Goal: Task Accomplishment & Management: Complete application form

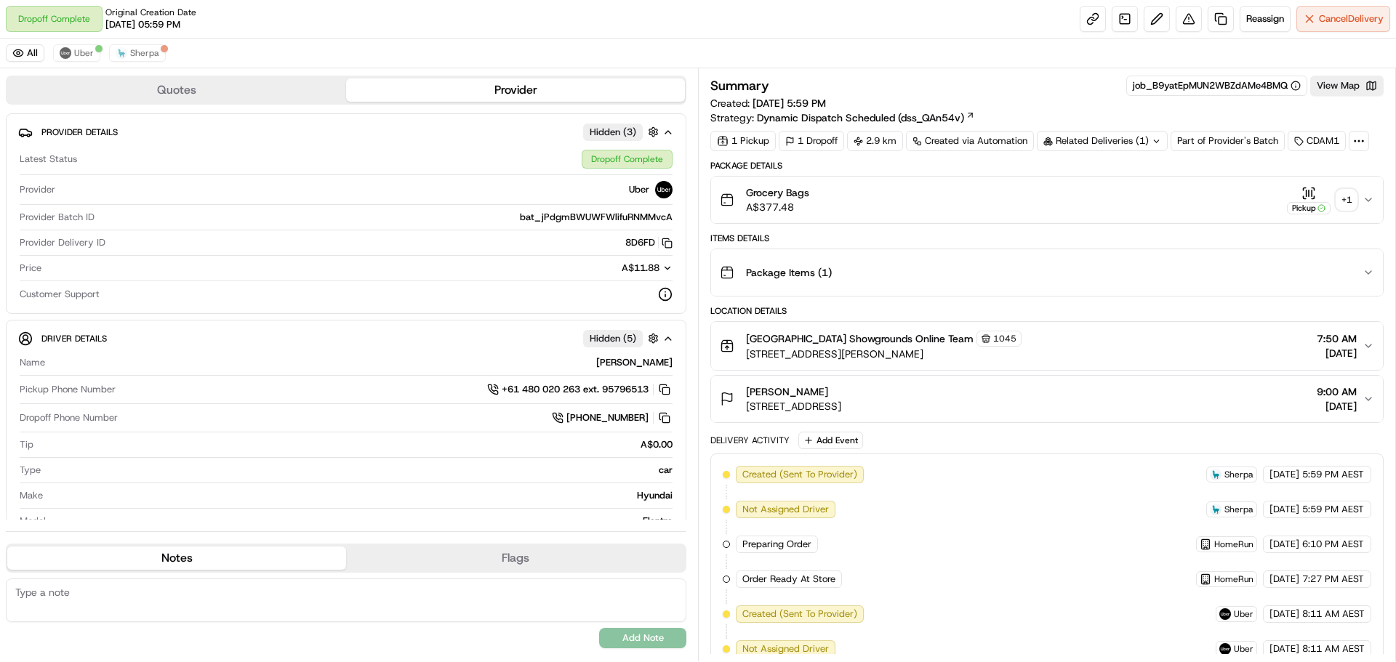
click at [890, 344] on span "Woolworths Castle Hill Showgrounds Online Team" at bounding box center [860, 339] width 228 height 15
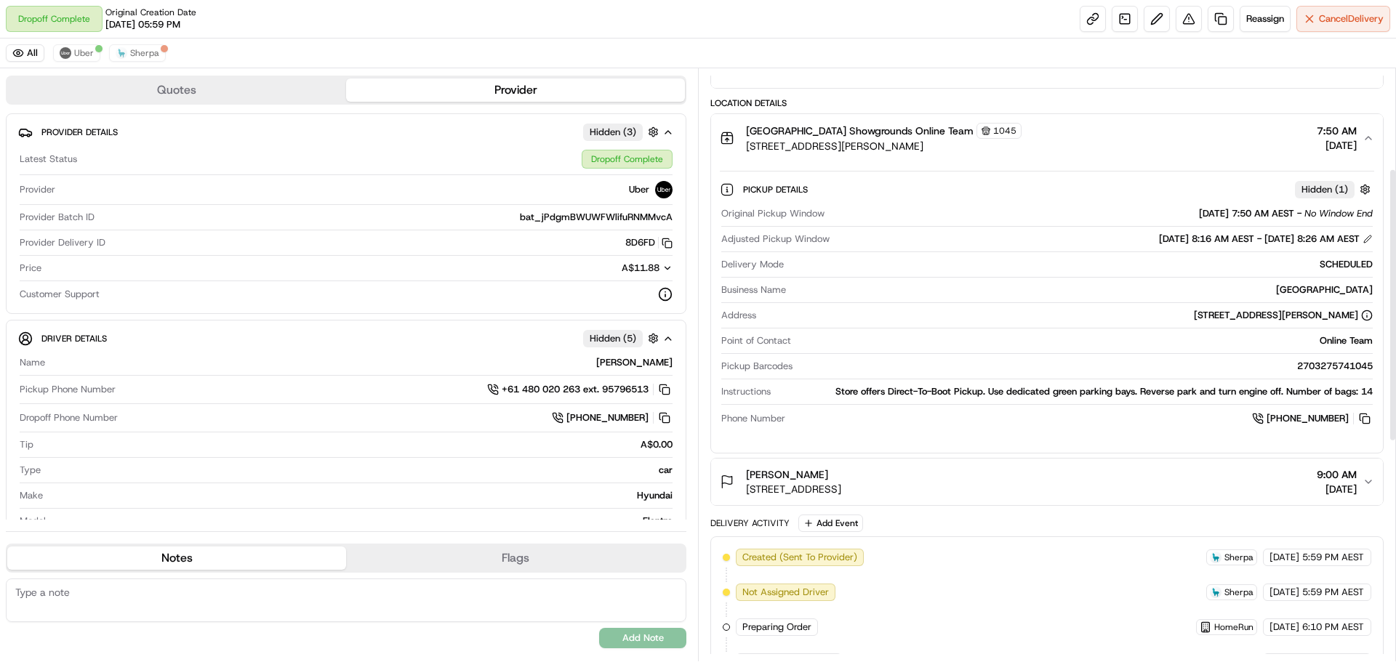
scroll to position [218, 0]
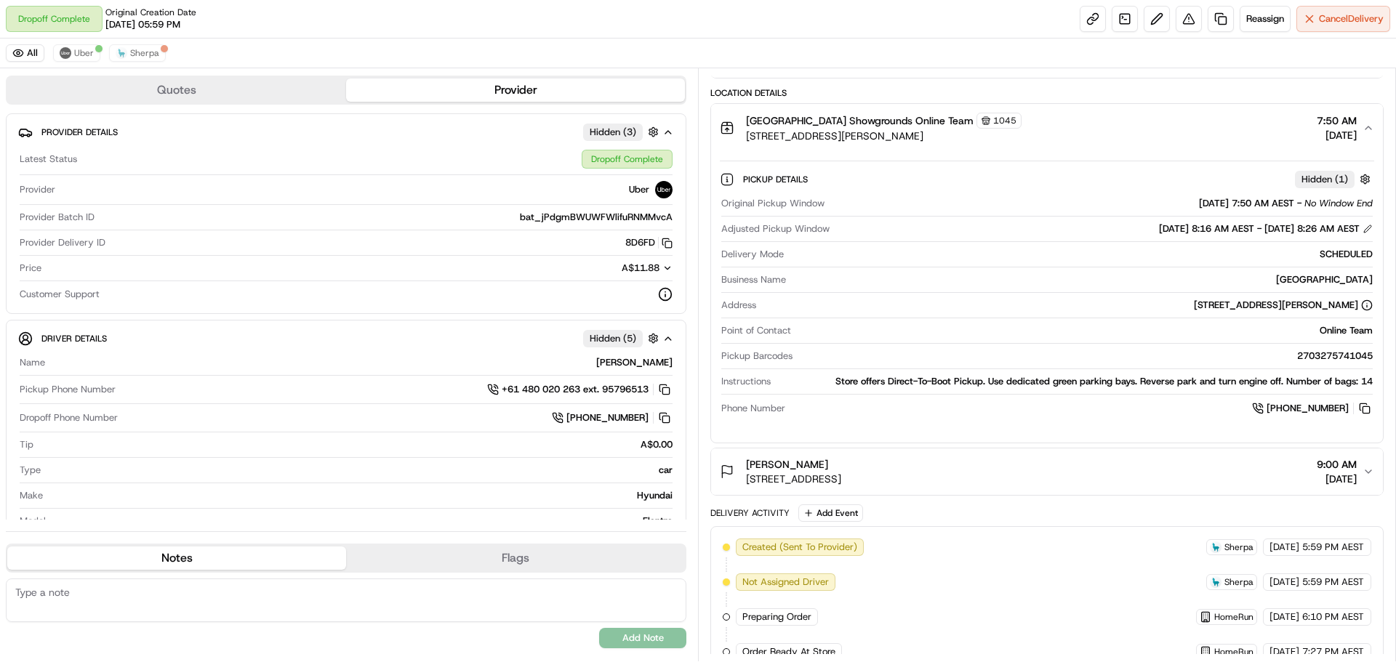
click at [809, 119] on span "Woolworths Castle Hill Showgrounds Online Team" at bounding box center [860, 120] width 228 height 15
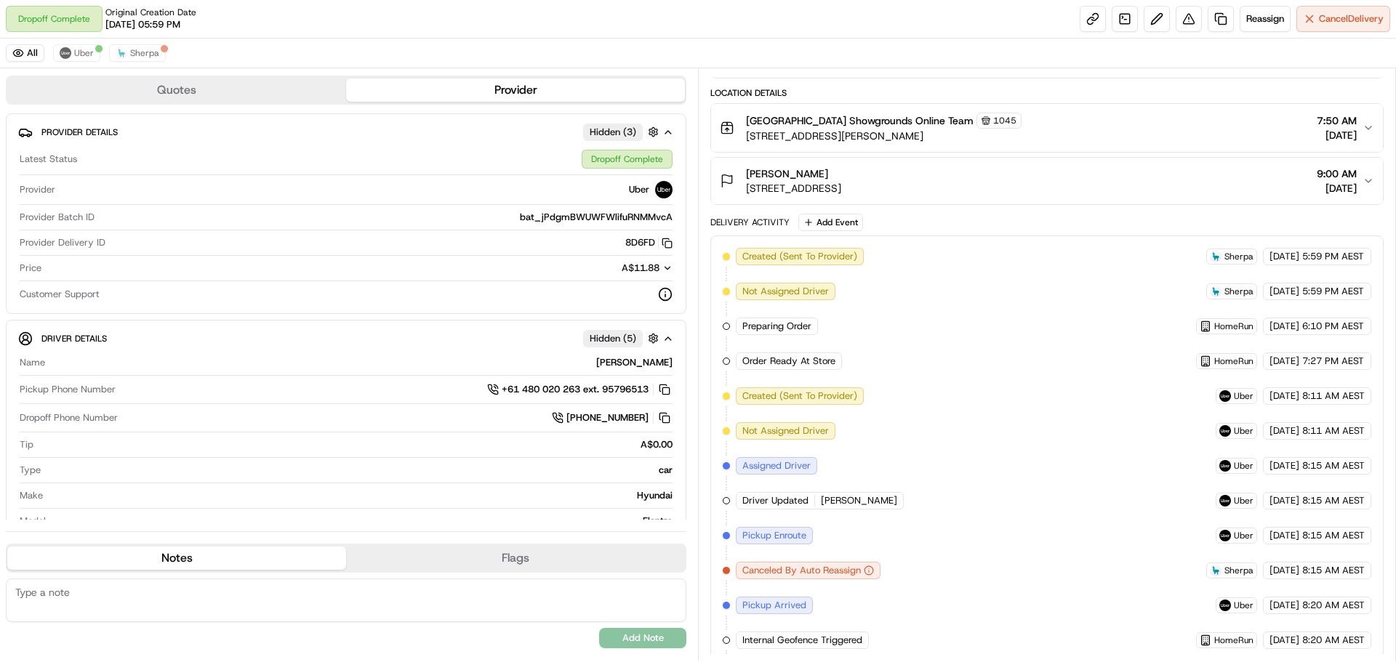
click at [838, 121] on span "Woolworths Castle Hill Showgrounds Online Team" at bounding box center [860, 120] width 228 height 15
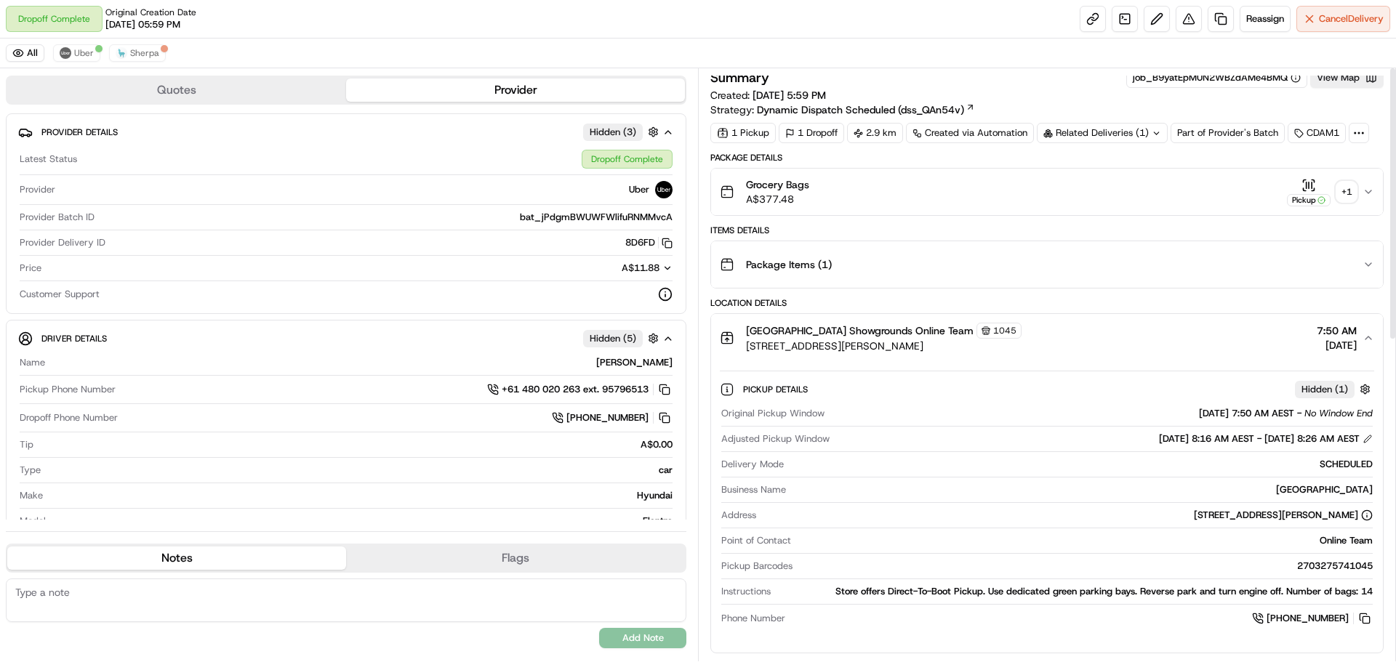
scroll to position [0, 0]
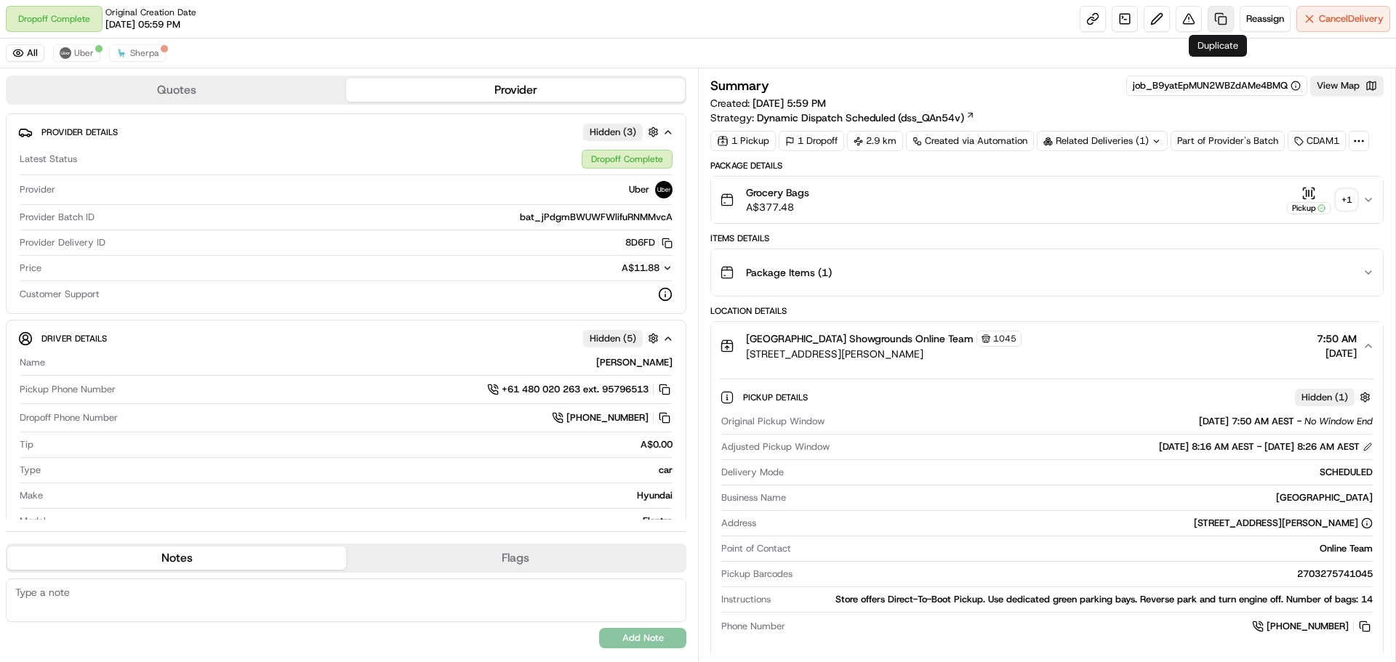
click at [1214, 18] on link at bounding box center [1221, 19] width 26 height 26
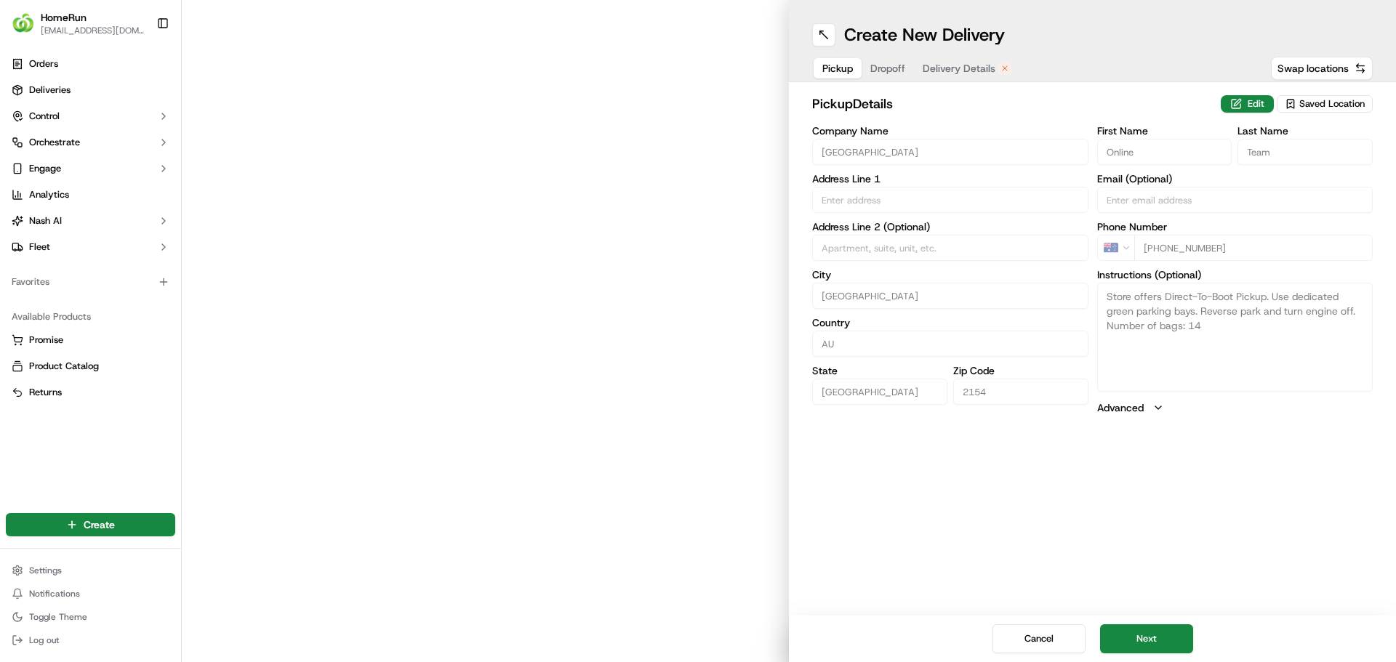
type input "1-5 Doran Drive"
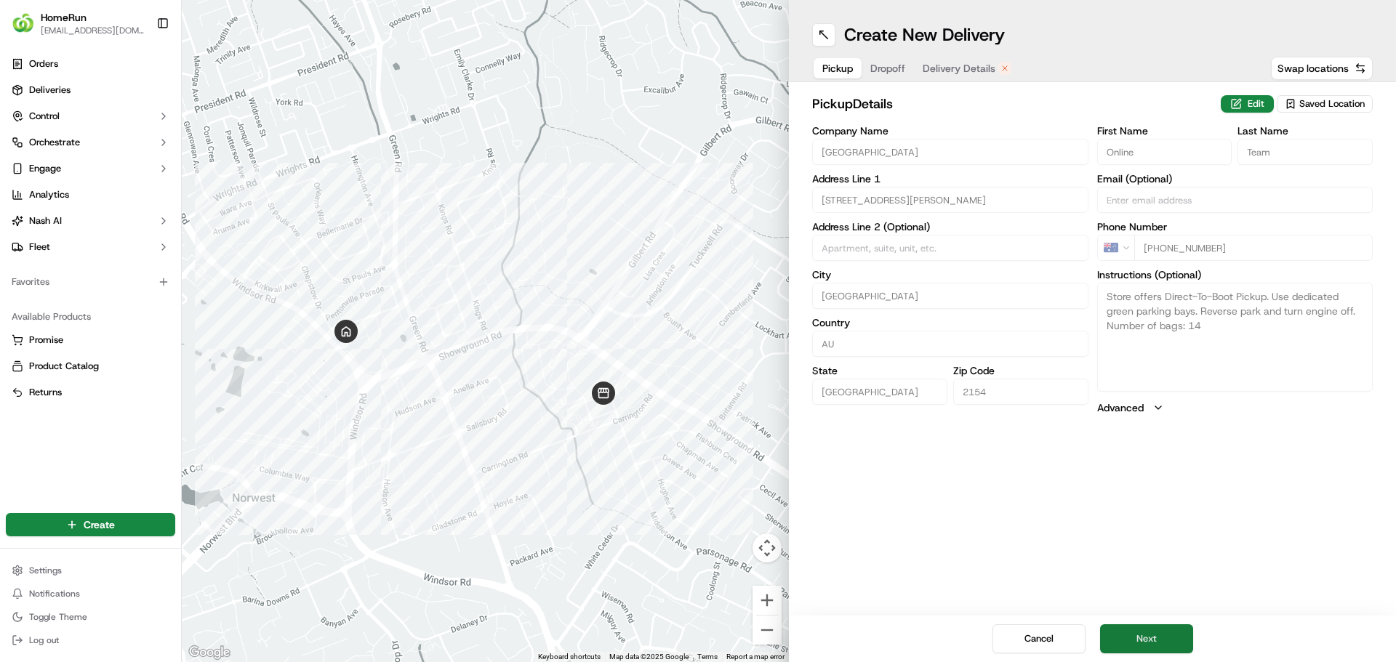
click at [1158, 633] on button "Next" at bounding box center [1146, 639] width 93 height 29
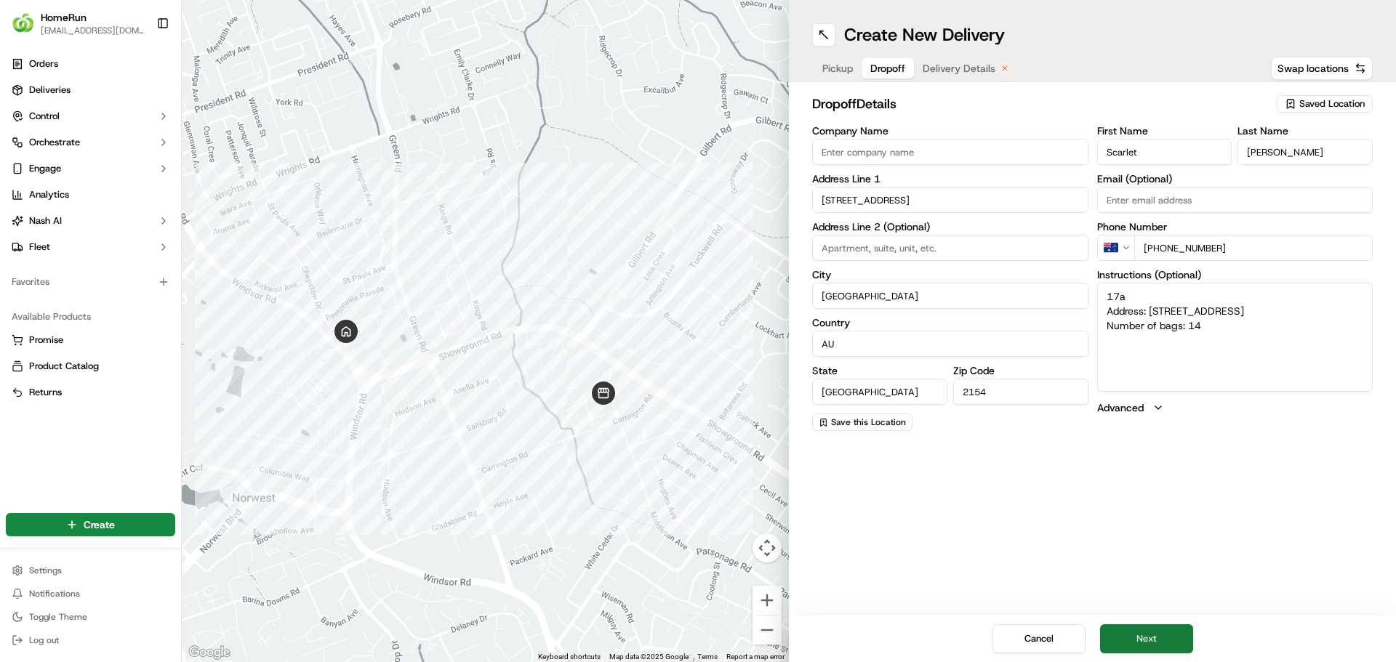
click at [1153, 641] on button "Next" at bounding box center [1146, 639] width 93 height 29
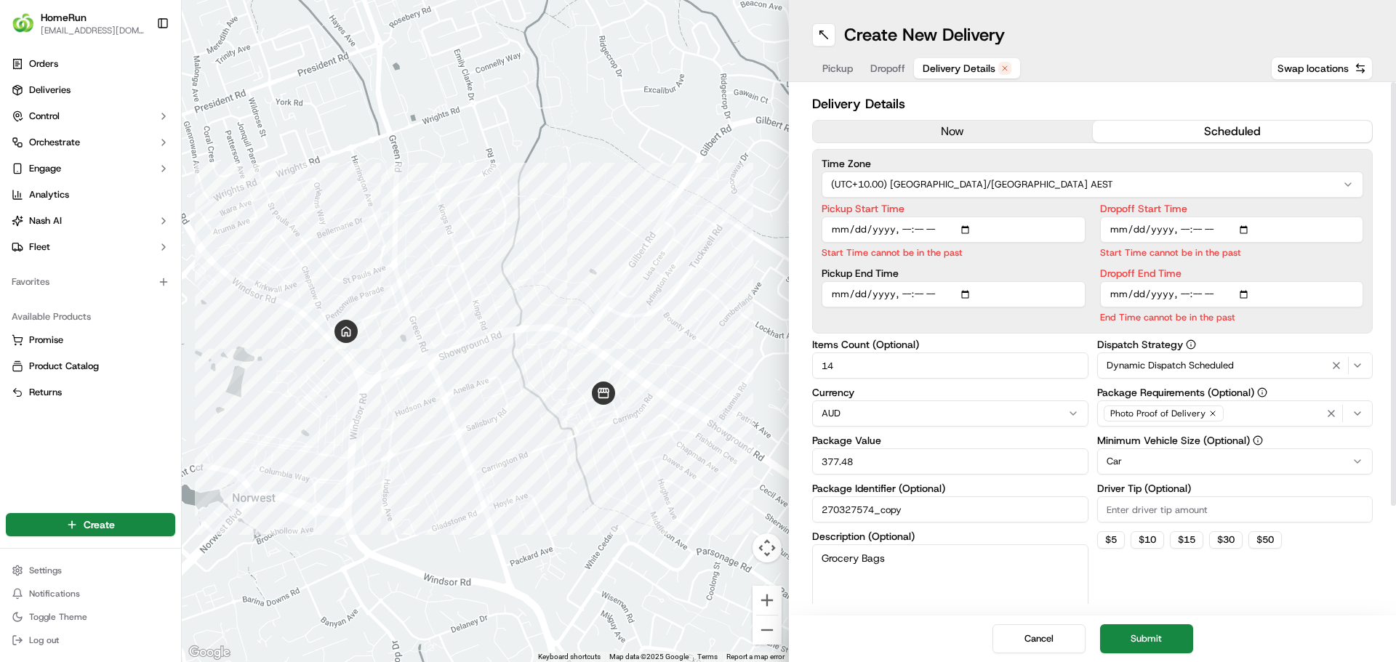
click at [1012, 126] on button "now" at bounding box center [953, 132] width 280 height 22
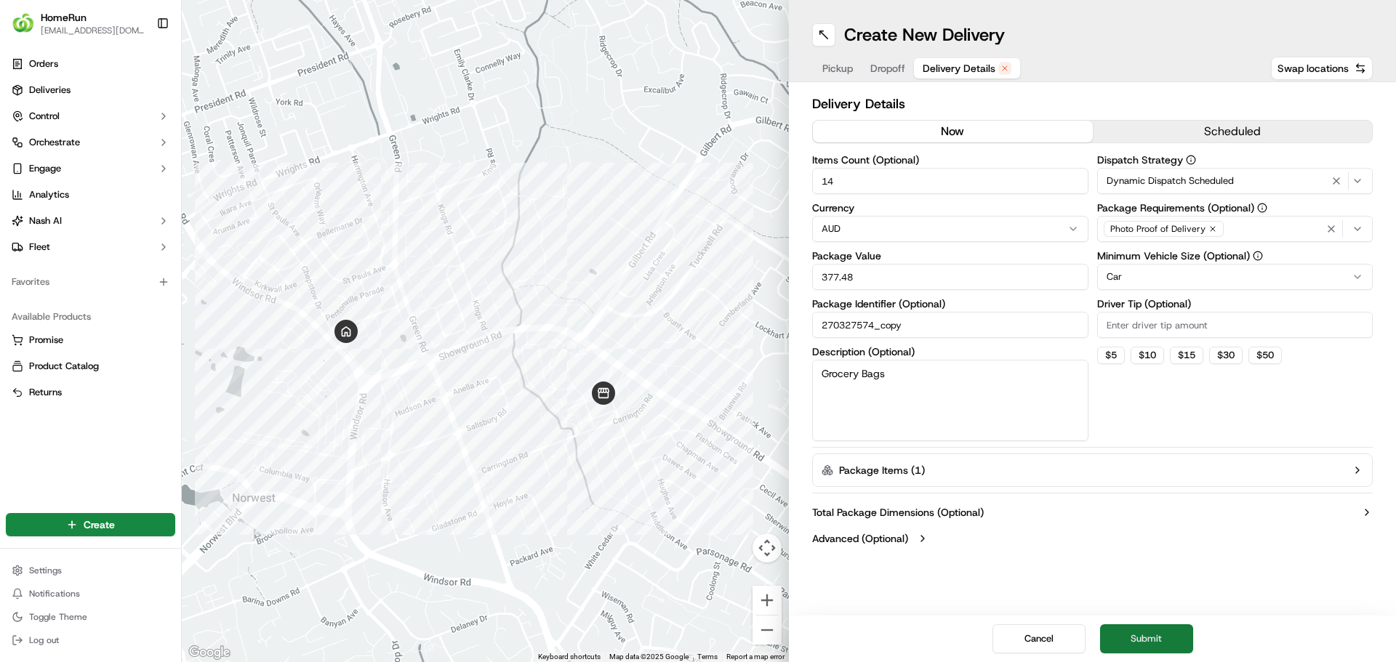
click at [1163, 633] on button "Submit" at bounding box center [1146, 639] width 93 height 29
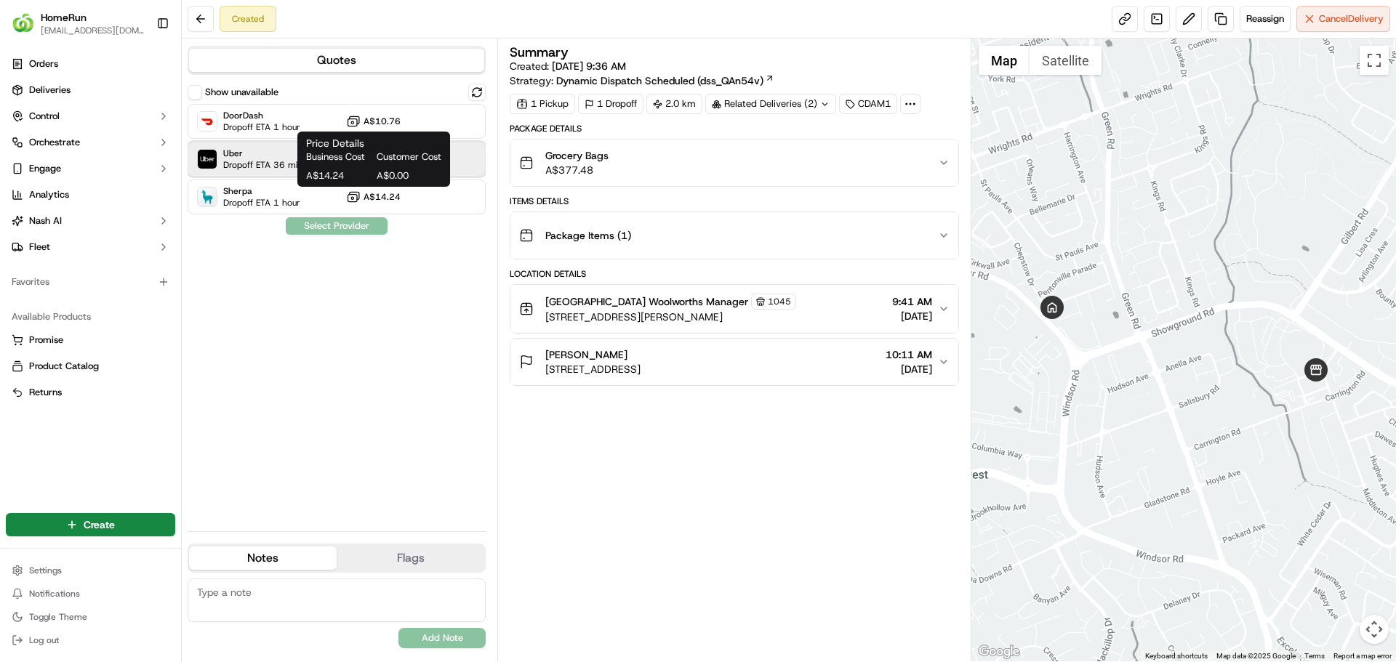
click at [267, 154] on span "Uber" at bounding box center [271, 154] width 97 height 12
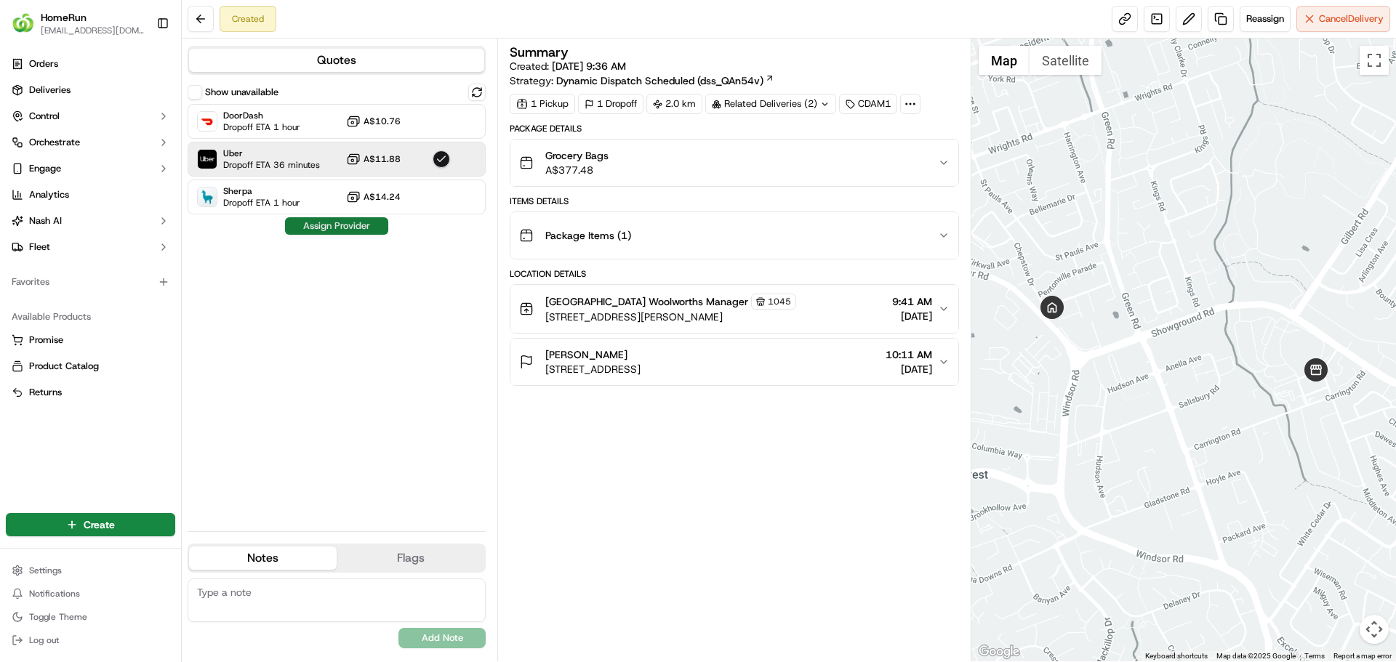
click at [349, 228] on button "Assign Provider" at bounding box center [336, 225] width 103 height 17
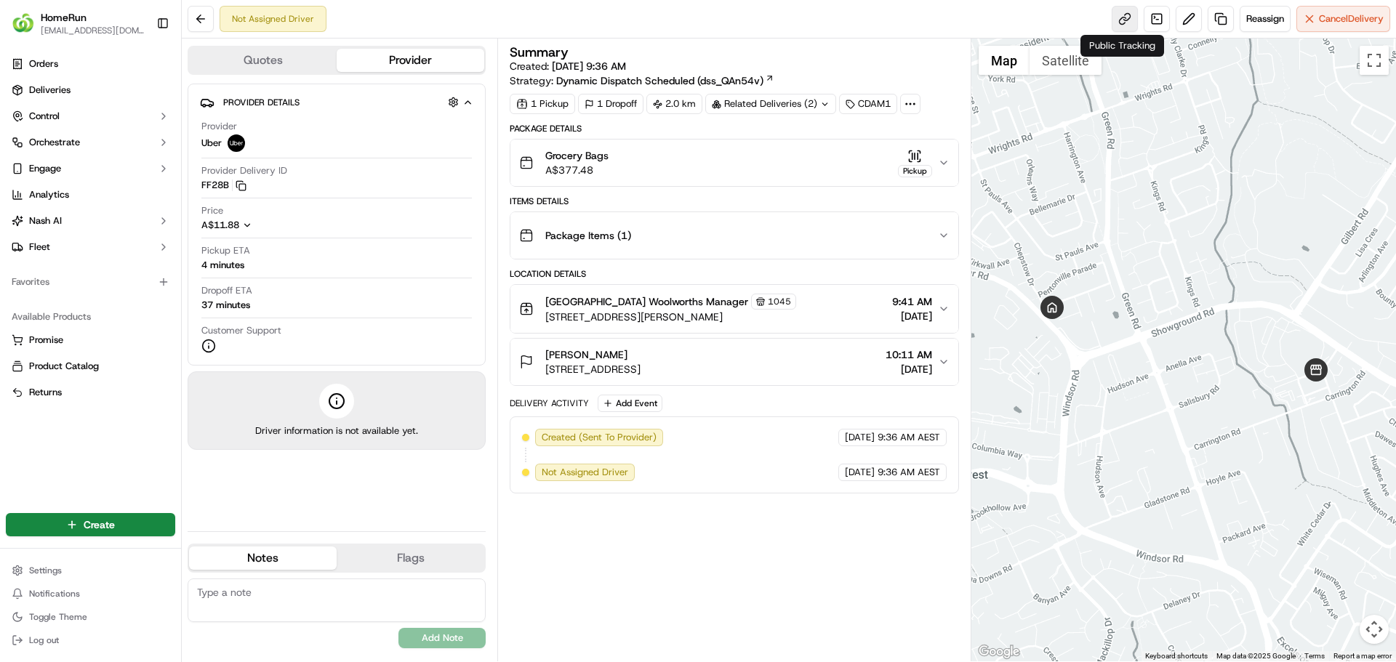
click at [1120, 19] on link at bounding box center [1125, 19] width 26 height 26
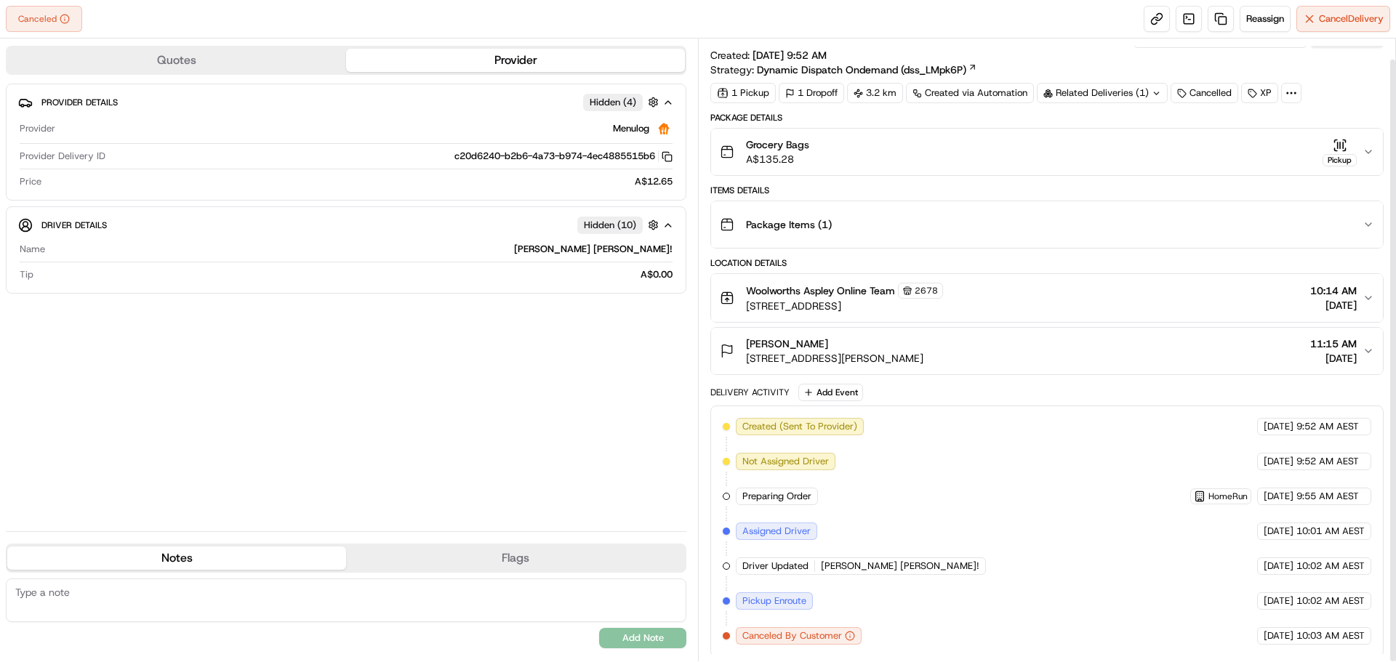
scroll to position [21, 0]
click at [1326, 23] on span "Cancel Delivery" at bounding box center [1351, 18] width 65 height 13
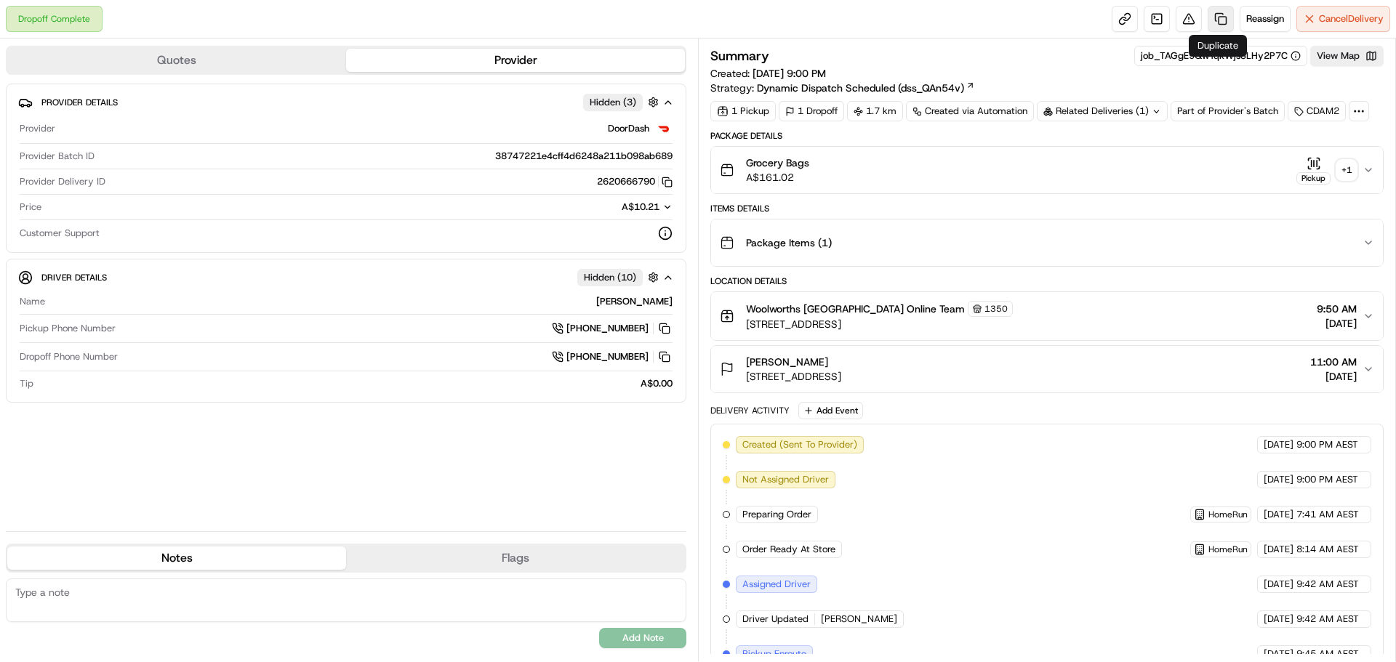
click at [1212, 13] on link at bounding box center [1221, 19] width 26 height 26
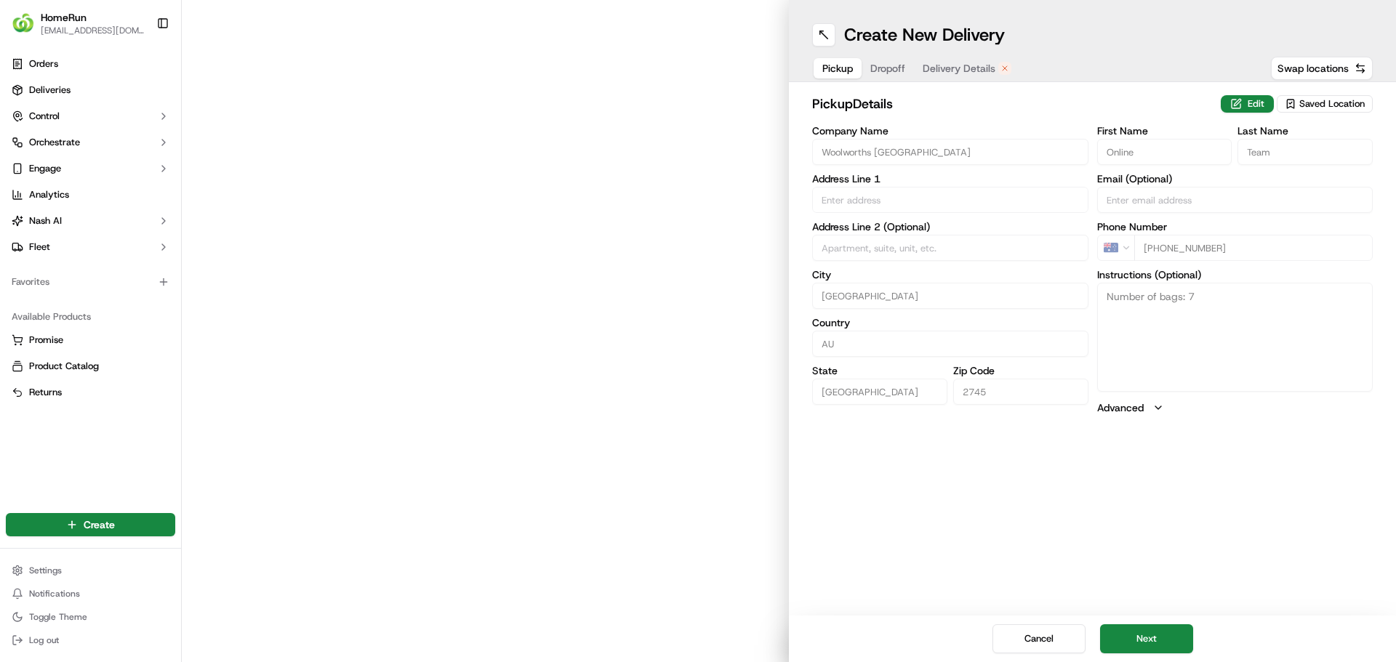
type input "Cnr Town Terrace And Glenmore Parkway"
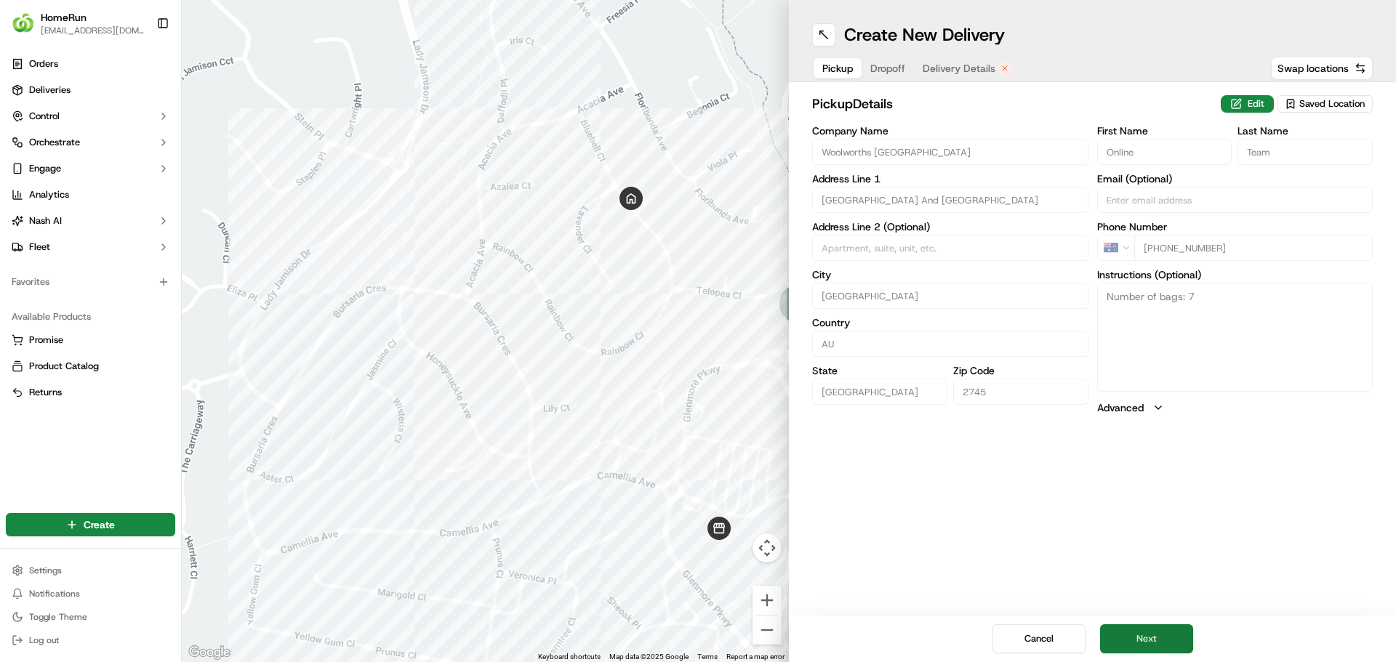
click at [1183, 630] on button "Next" at bounding box center [1146, 639] width 93 height 29
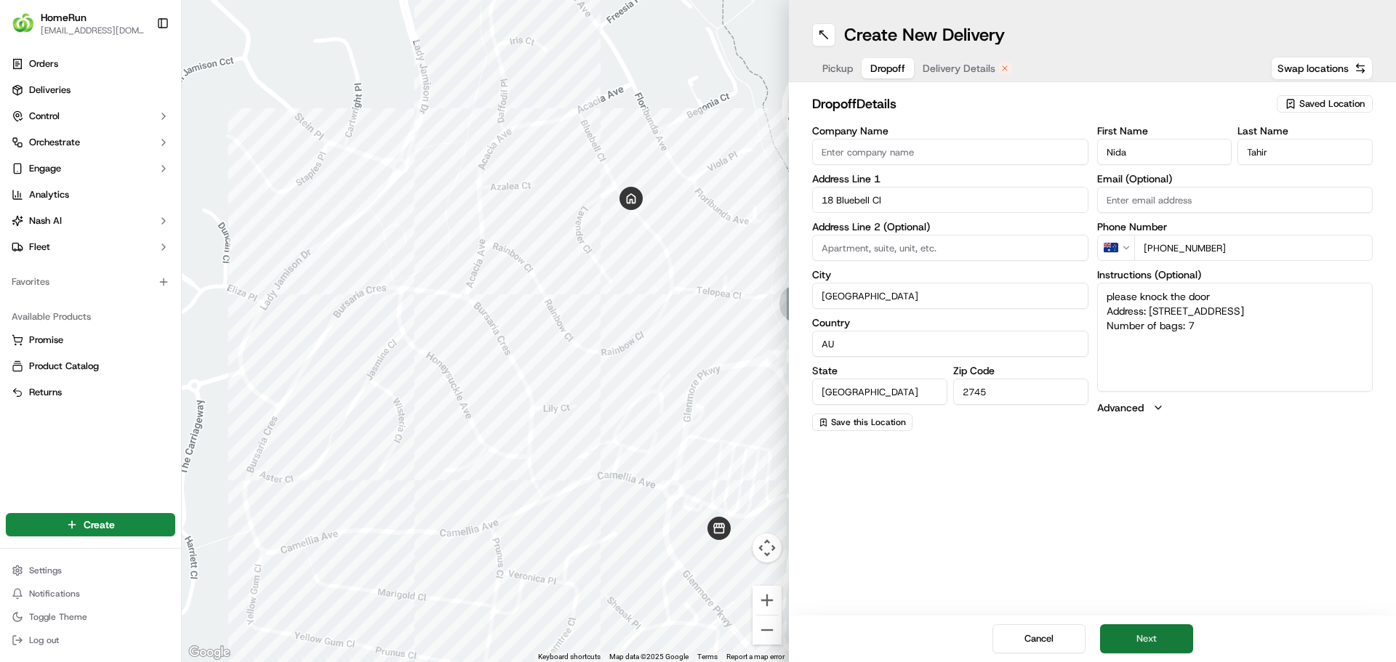
click at [1145, 644] on button "Next" at bounding box center [1146, 639] width 93 height 29
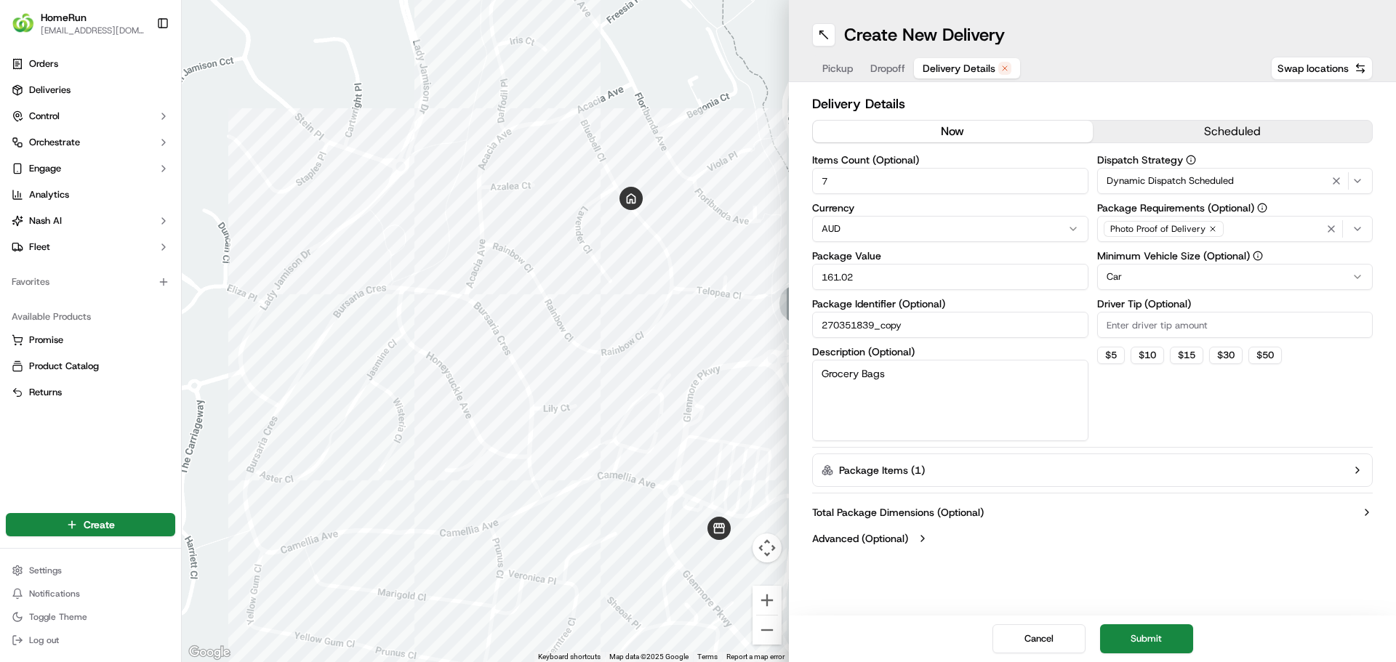
click at [989, 139] on button "now" at bounding box center [953, 132] width 280 height 22
click at [1150, 634] on button "Submit" at bounding box center [1146, 639] width 93 height 29
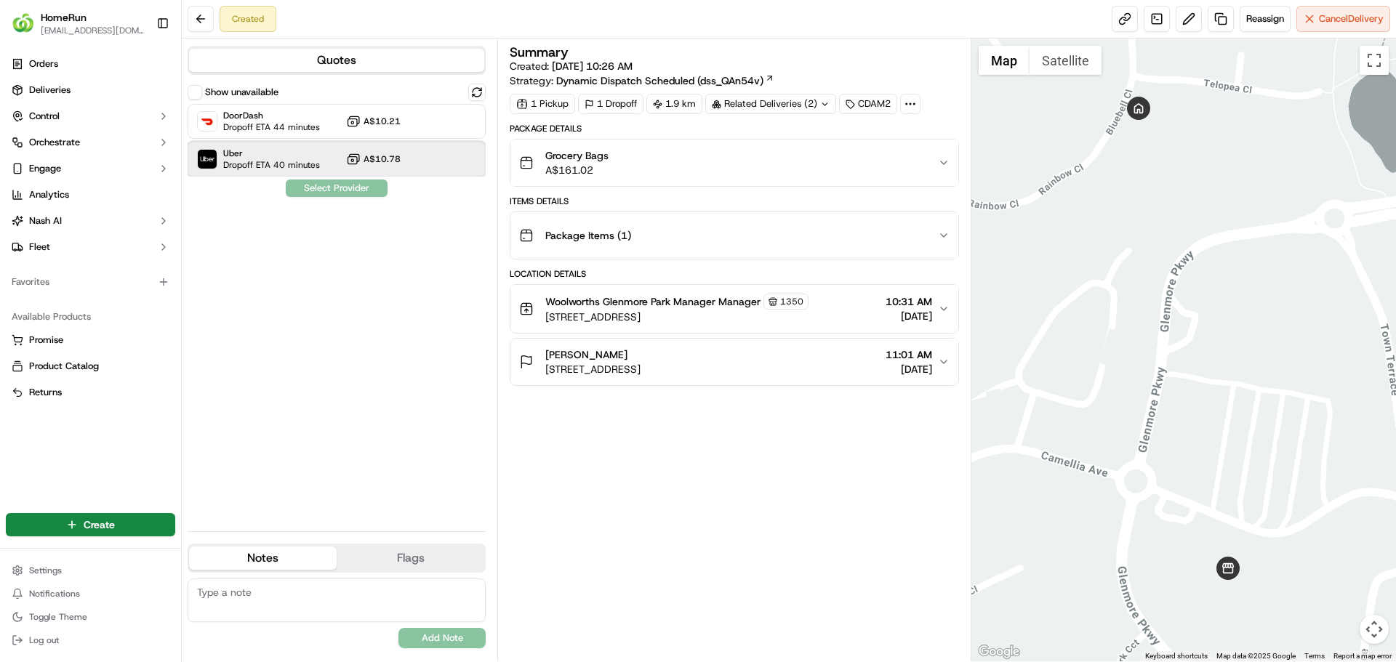
click at [260, 154] on span "Uber" at bounding box center [271, 154] width 97 height 12
click at [329, 188] on button "Assign Provider" at bounding box center [336, 188] width 103 height 17
